Goal: Task Accomplishment & Management: Use online tool/utility

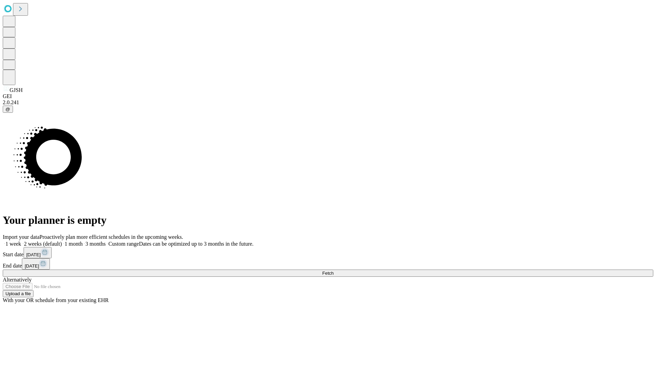
click at [333, 271] on span "Fetch" at bounding box center [327, 273] width 11 height 5
